Goal: Information Seeking & Learning: Learn about a topic

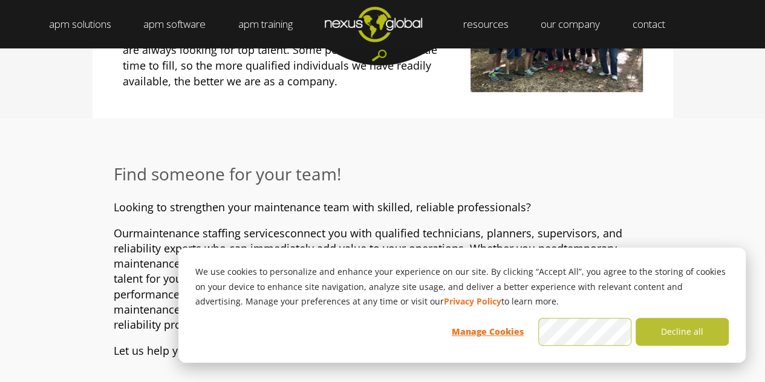
scroll to position [484, 0]
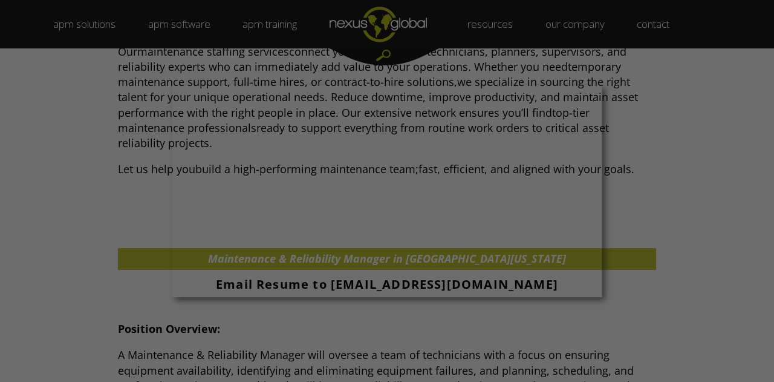
click at [607, 333] on div at bounding box center [391, 192] width 782 height 385
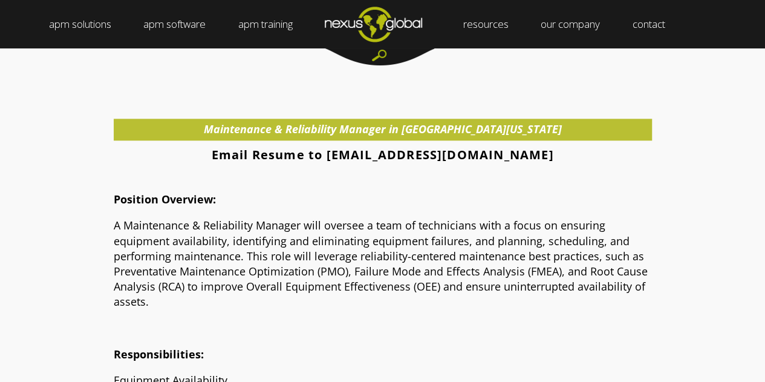
scroll to position [665, 0]
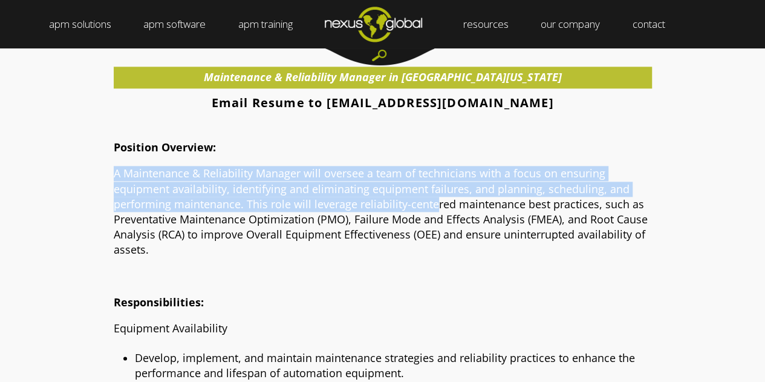
drag, startPoint x: 96, startPoint y: 162, endPoint x: 433, endPoint y: 206, distance: 340.5
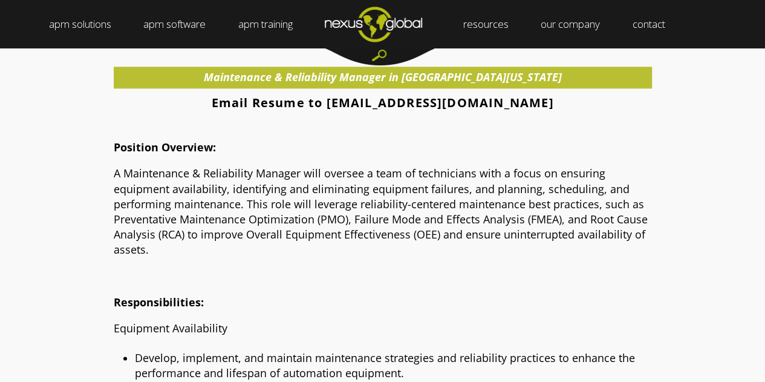
click at [393, 247] on p "A Maintenance & Reliability Manager will oversee a team of technicians with a f…" at bounding box center [383, 211] width 538 height 91
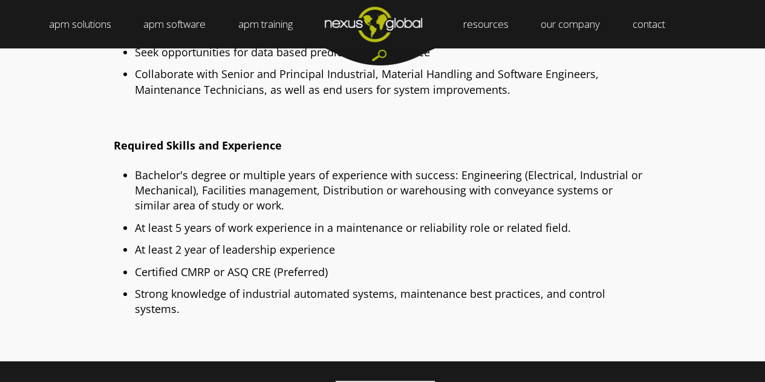
scroll to position [1815, 0]
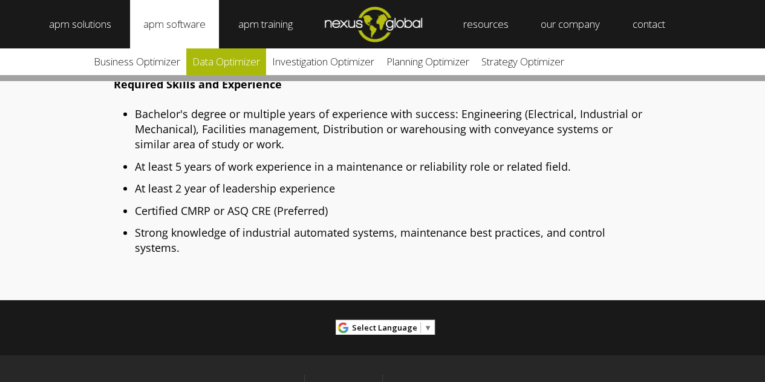
click at [212, 60] on link "Data Optimizer" at bounding box center [226, 61] width 80 height 27
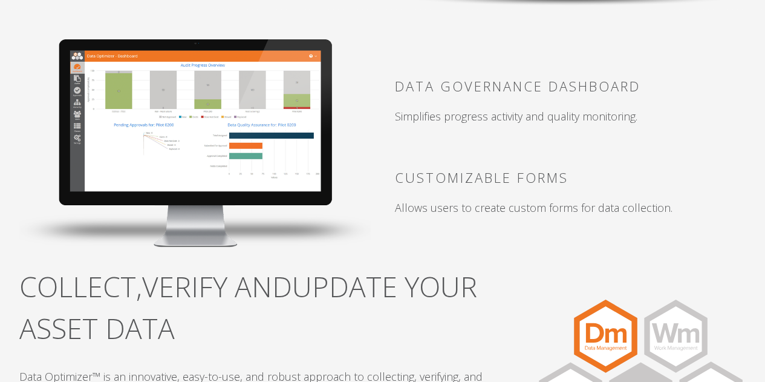
scroll to position [2359, 0]
